Goal: Task Accomplishment & Management: Use online tool/utility

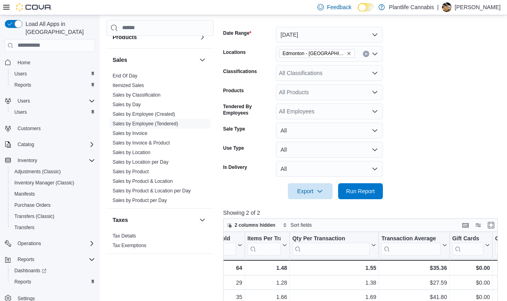
scroll to position [242, 0]
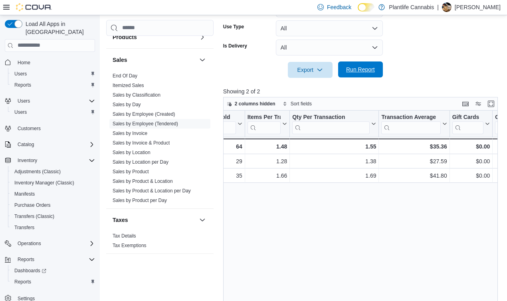
click at [366, 68] on span "Run Report" at bounding box center [360, 70] width 29 height 8
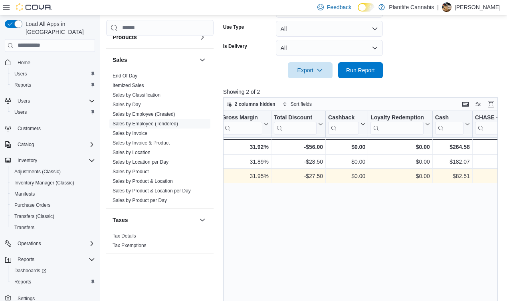
scroll to position [0, 884]
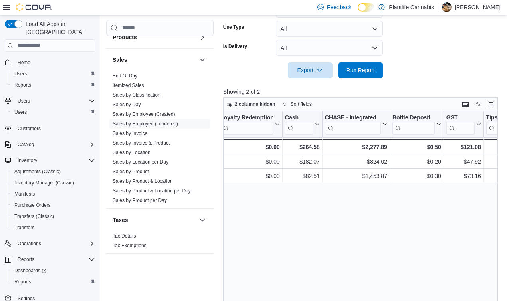
click at [365, 78] on div at bounding box center [362, 83] width 278 height 10
click at [348, 61] on div at bounding box center [362, 59] width 278 height 6
click at [353, 76] on span "Run Report" at bounding box center [360, 70] width 35 height 16
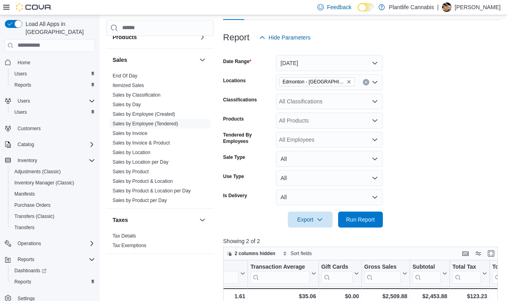
scroll to position [92, 0]
click at [305, 105] on div "All Classifications" at bounding box center [329, 102] width 107 height 16
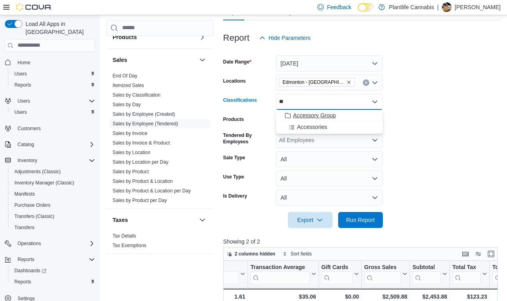
type input "**"
click at [310, 117] on span "Accessory Group" at bounding box center [314, 115] width 43 height 8
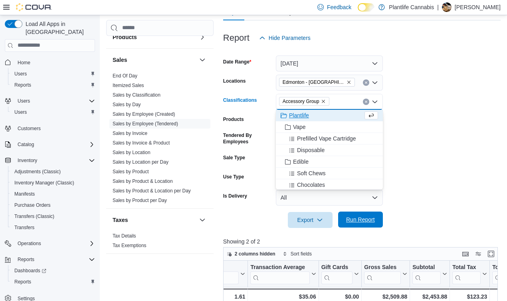
click at [359, 222] on span "Run Report" at bounding box center [360, 220] width 29 height 8
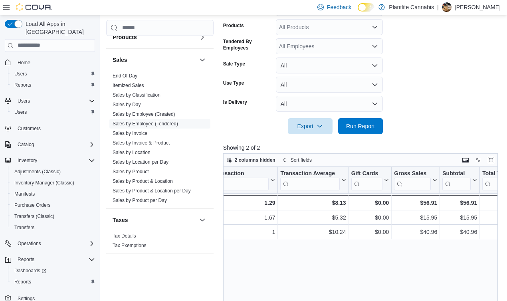
scroll to position [0, 292]
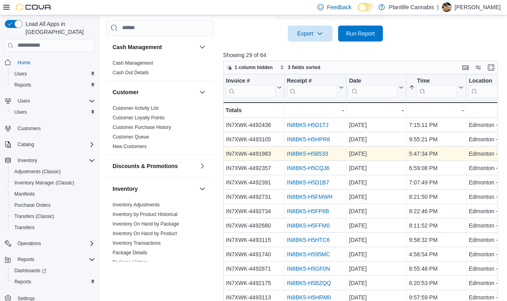
scroll to position [400, 0]
